Goal: Information Seeking & Learning: Compare options

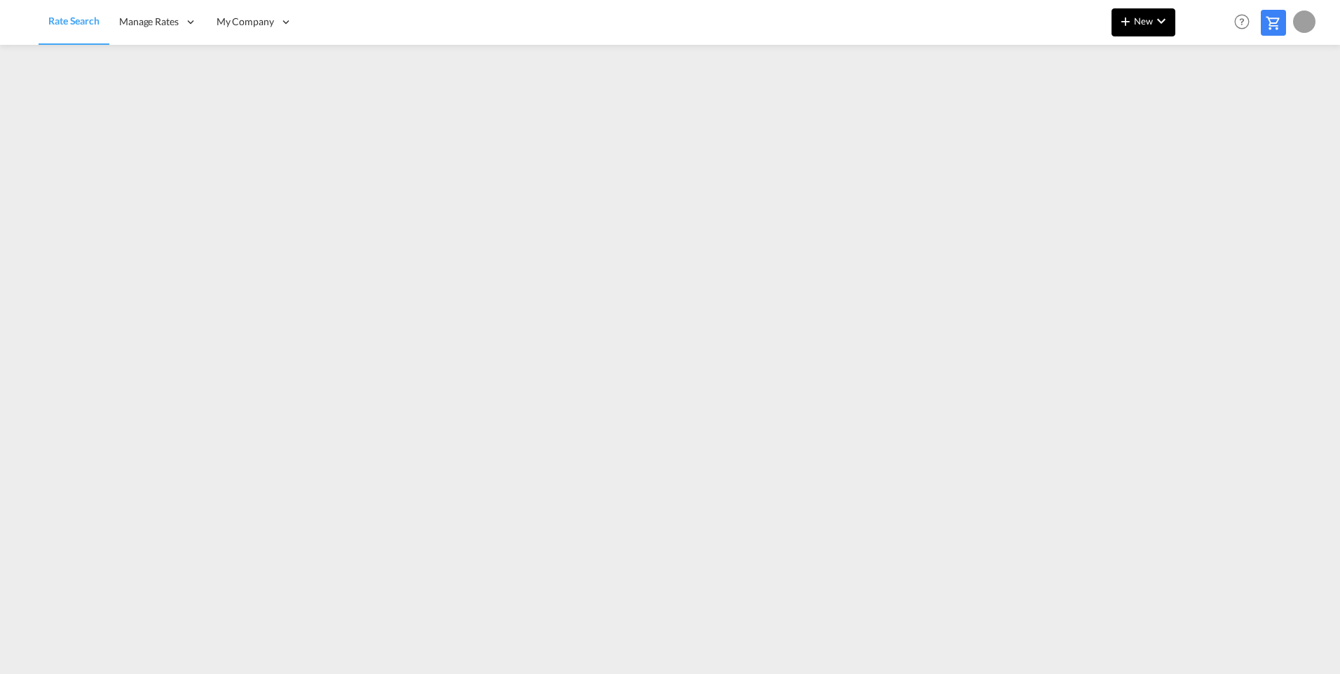
click at [1158, 25] on md-icon "icon-chevron-down" at bounding box center [1161, 21] width 17 height 17
click at [1203, 214] on md-backdrop at bounding box center [670, 337] width 1340 height 674
